Goal: Navigation & Orientation: Find specific page/section

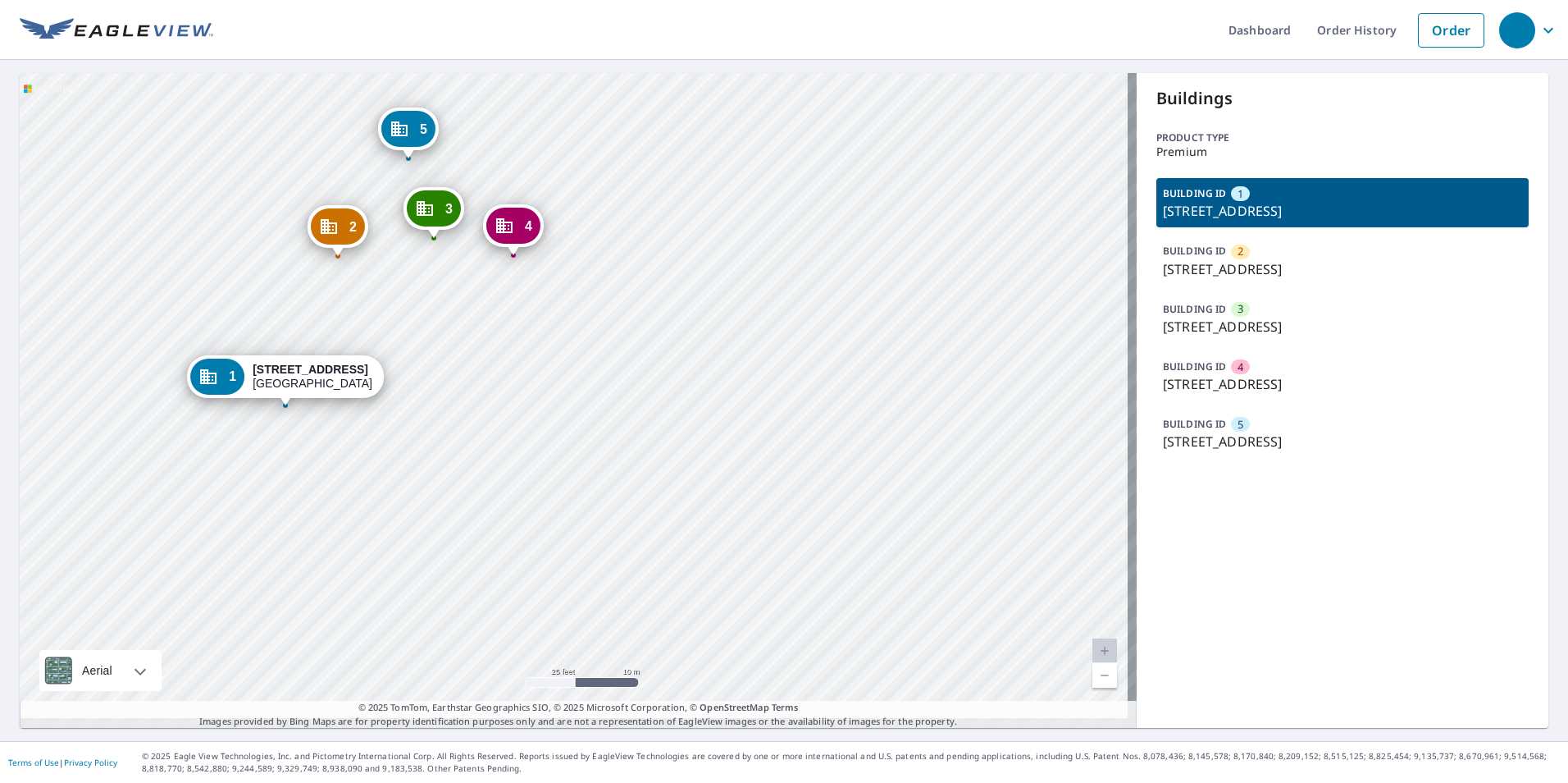
drag, startPoint x: 535, startPoint y: 333, endPoint x: 535, endPoint y: 365, distance: 32.0
click at [535, 364] on div "2 [STREET_ADDRESS] [GEOGRAPHIC_DATA][STREET_ADDRESS] 4 [STREET_ADDRESS] 5 [STRE…" at bounding box center [578, 400] width 1117 height 655
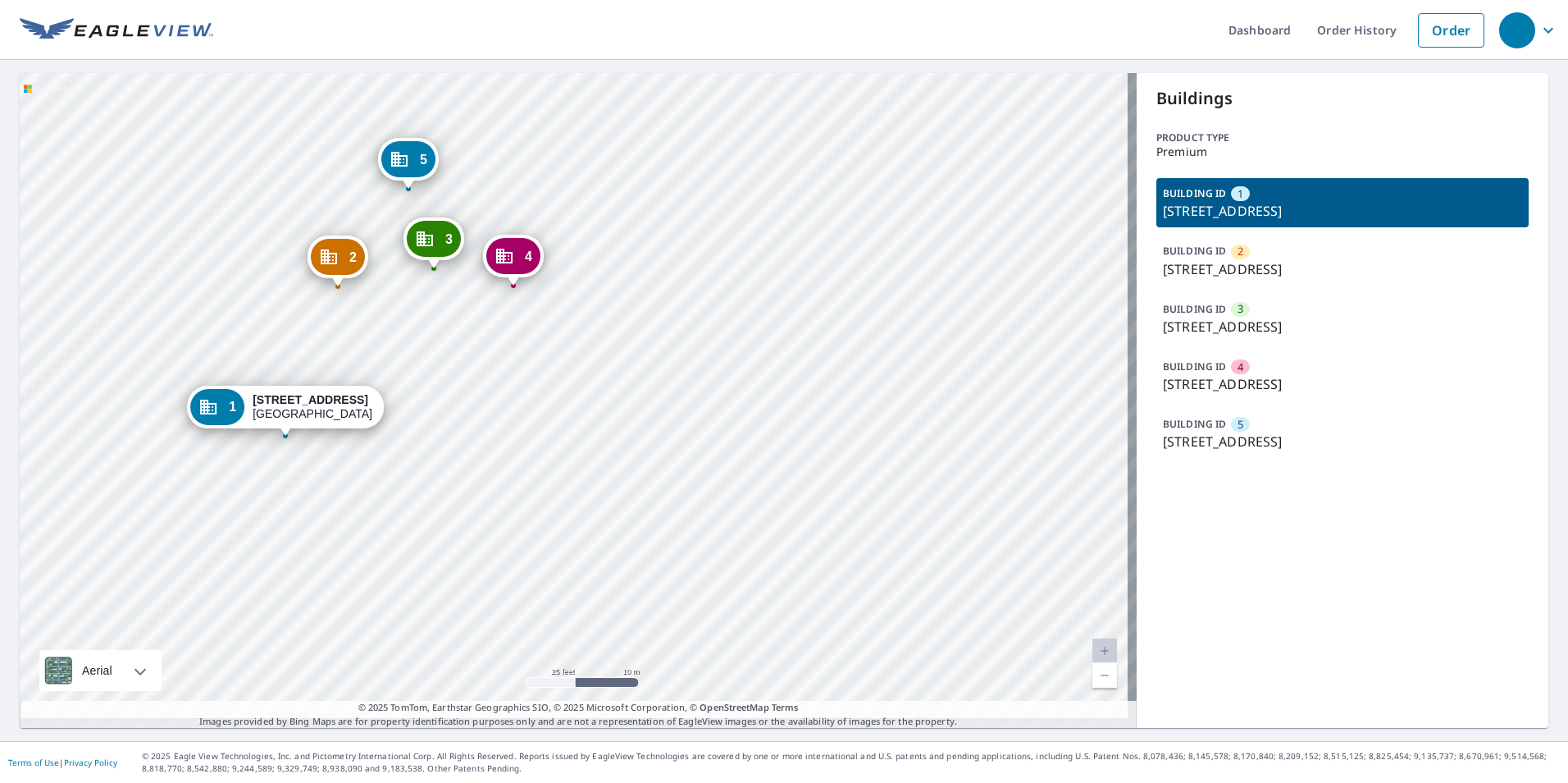
click at [495, 246] on icon "Dropped pin, building 4, Commercial property, 612 W Creek St Fredericksburg, TX…" at bounding box center [505, 256] width 20 height 20
